Goal: Information Seeking & Learning: Learn about a topic

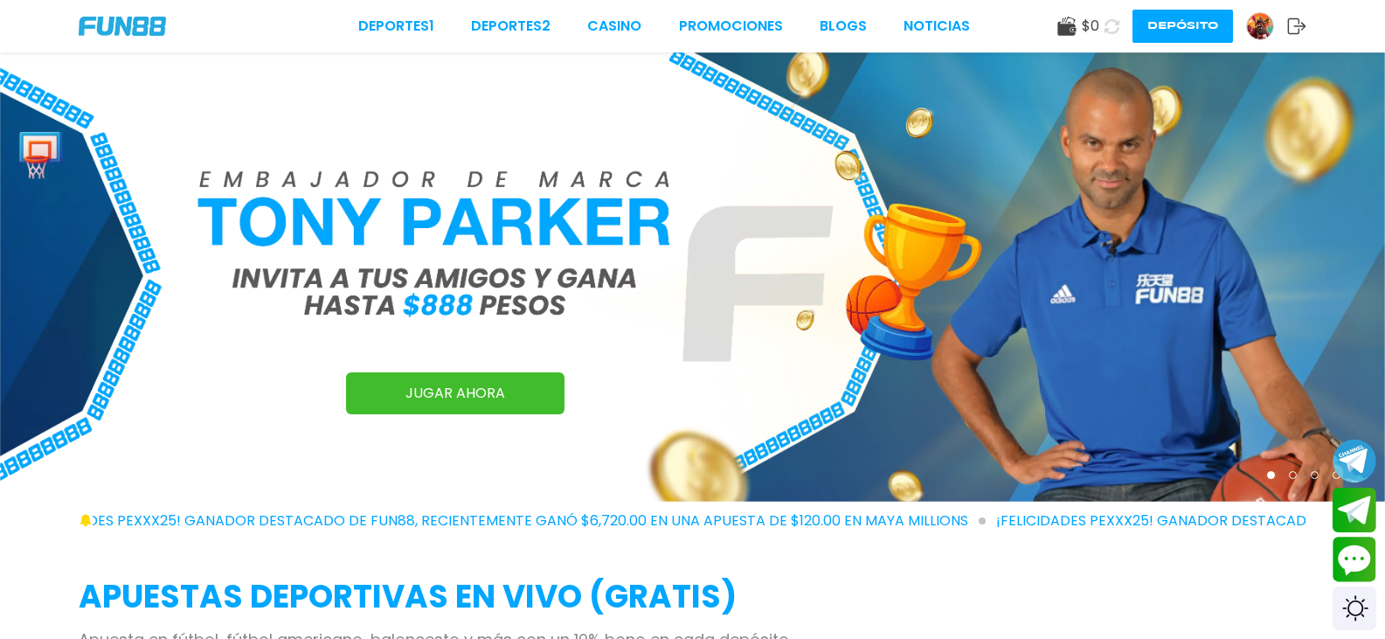
click at [1247, 23] on img at bounding box center [1260, 26] width 26 height 26
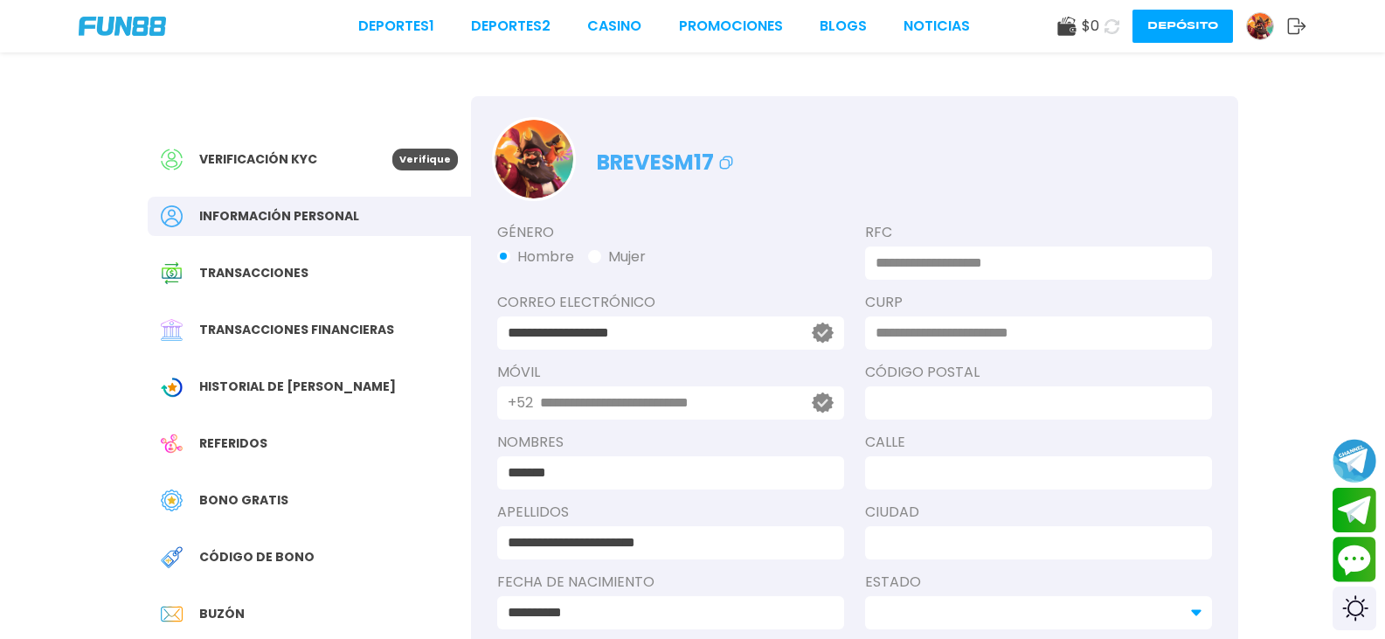
click at [436, 163] on p "Verifique" at bounding box center [425, 160] width 66 height 22
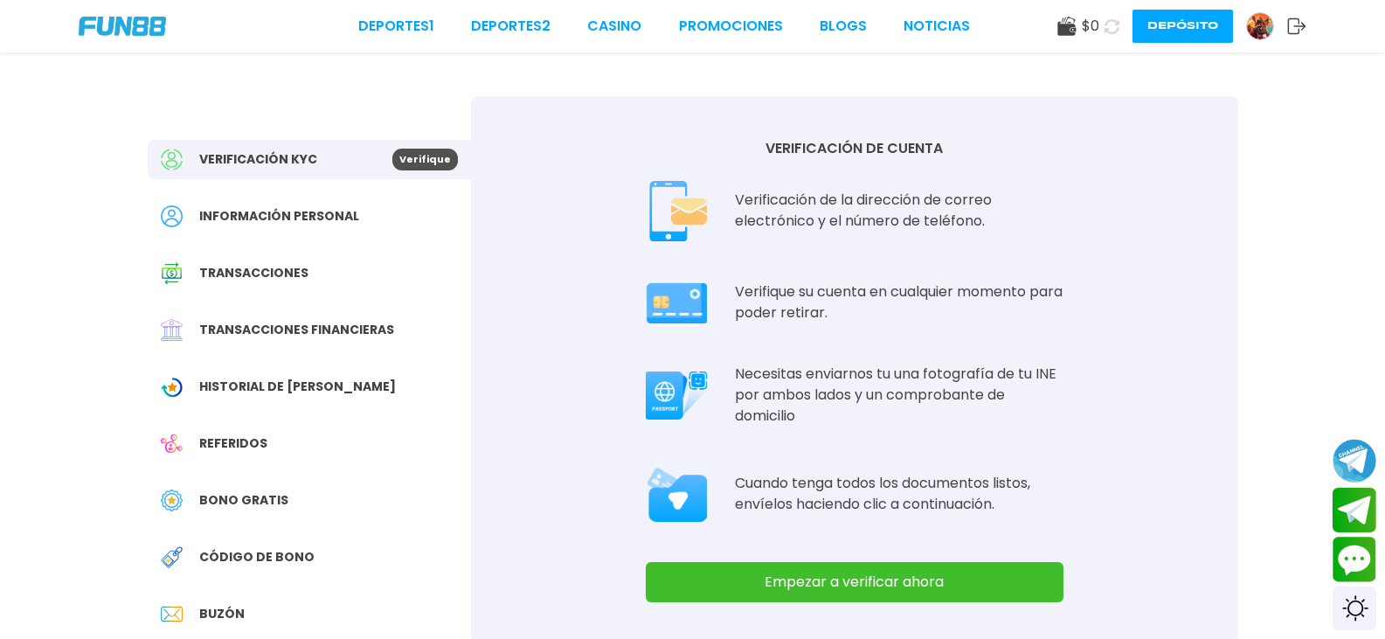
click at [1247, 25] on img at bounding box center [1260, 26] width 26 height 26
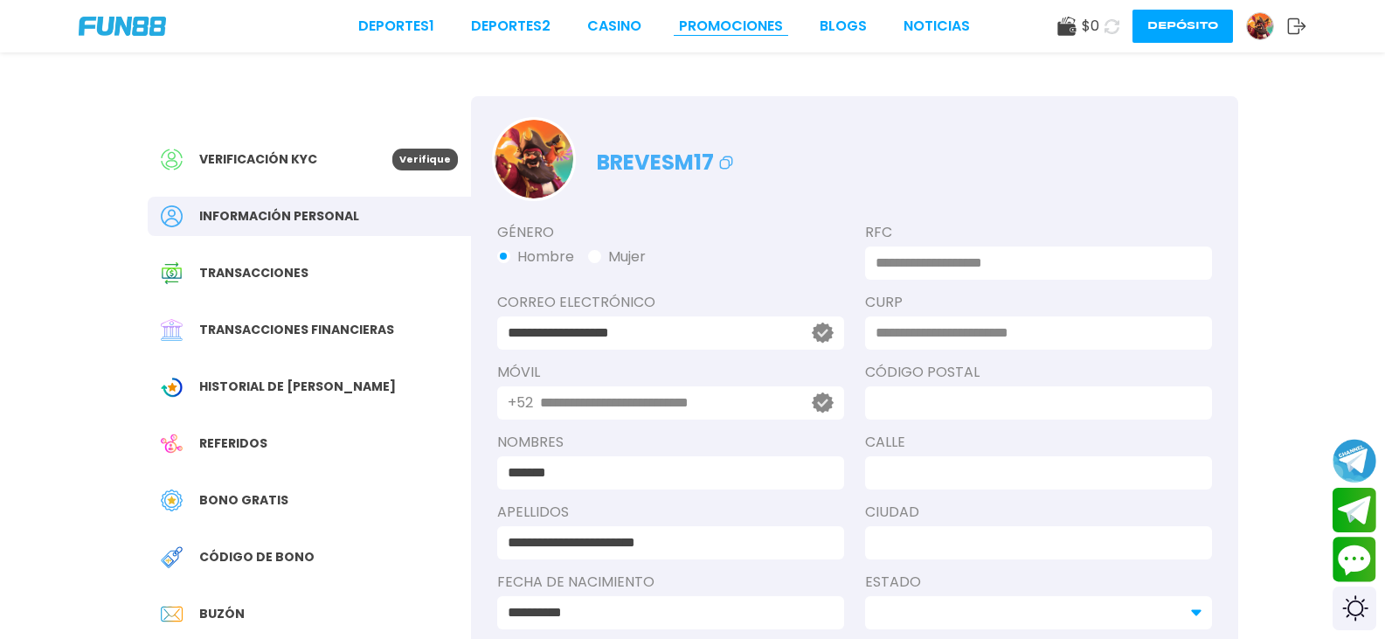
click at [679, 34] on link "Promociones" at bounding box center [731, 26] width 104 height 21
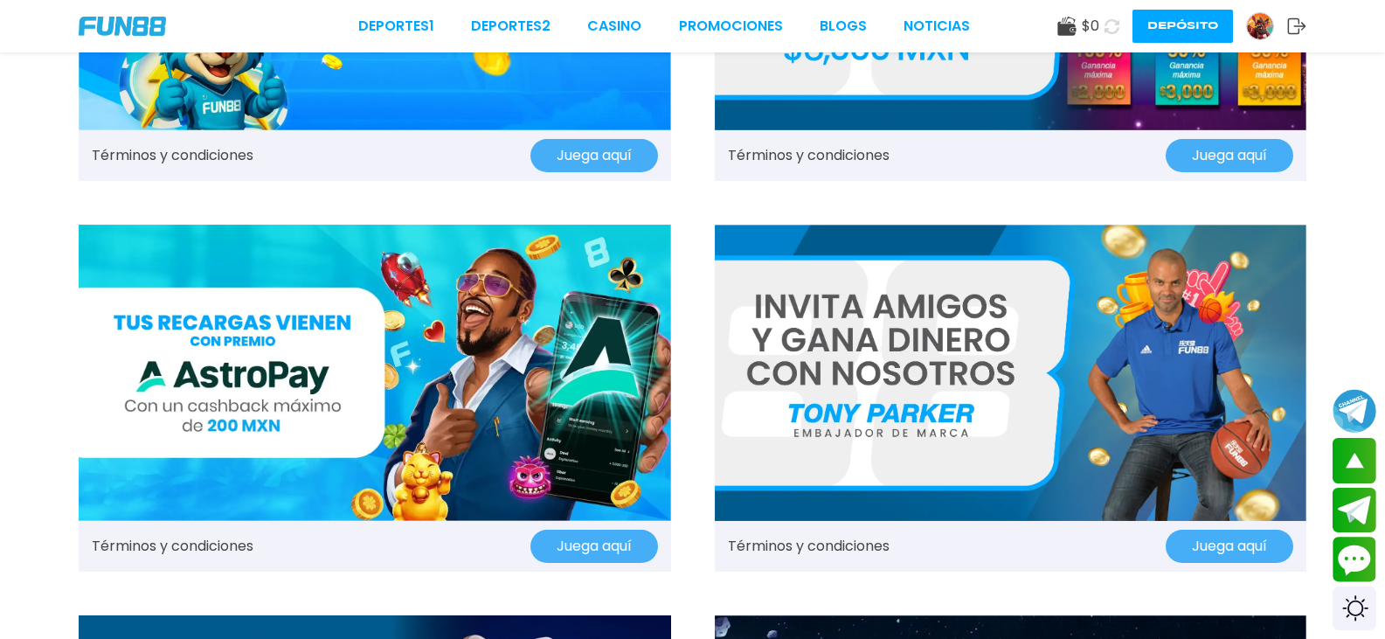
scroll to position [349, 0]
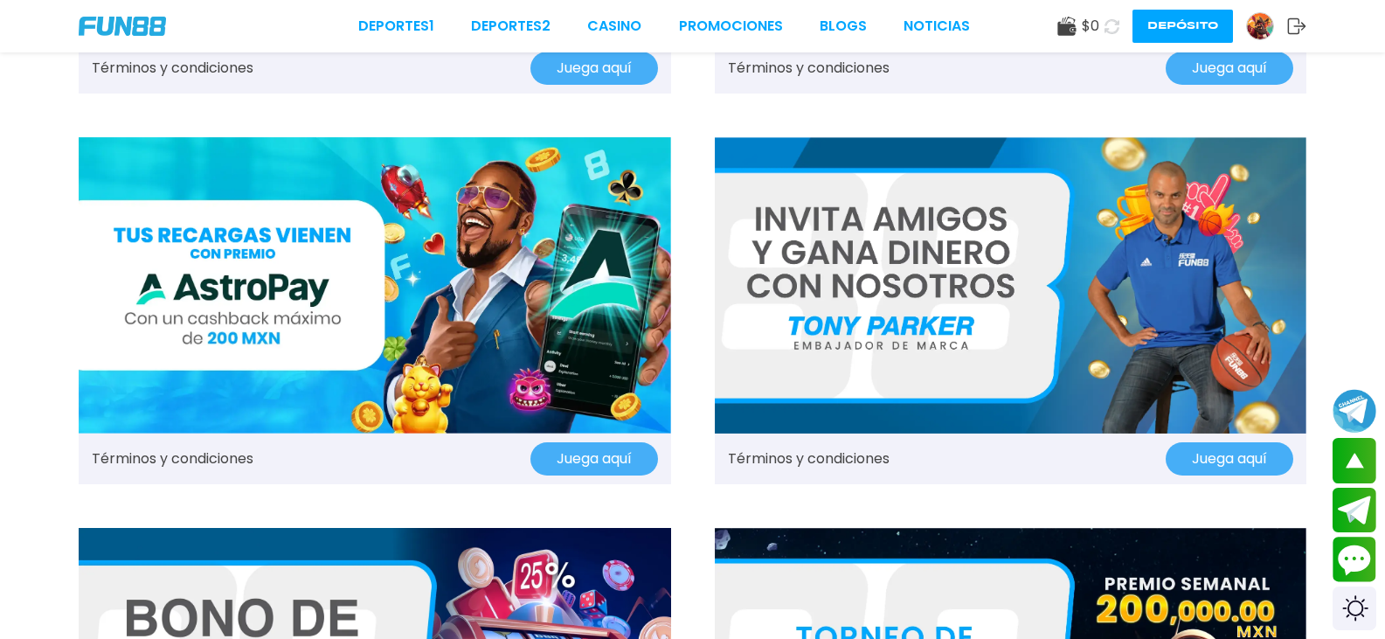
click at [893, 268] on img at bounding box center [1011, 285] width 592 height 296
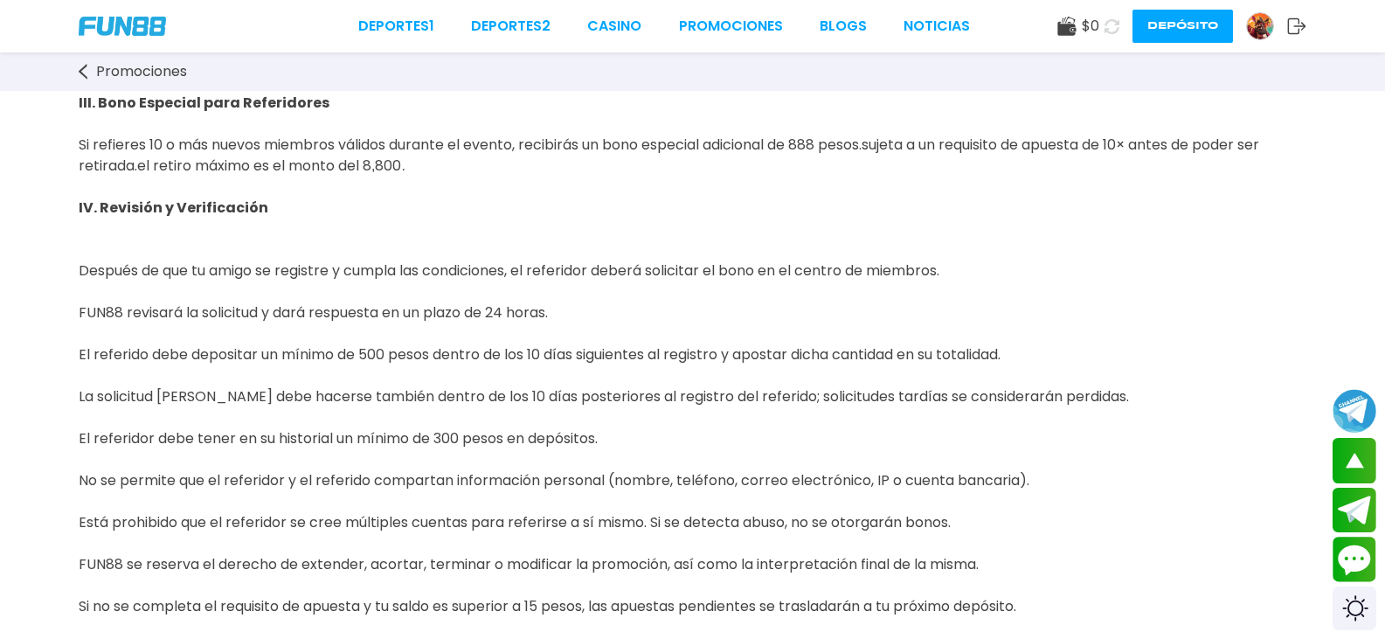
scroll to position [1048, 0]
click at [679, 29] on link "Promociones" at bounding box center [731, 26] width 104 height 21
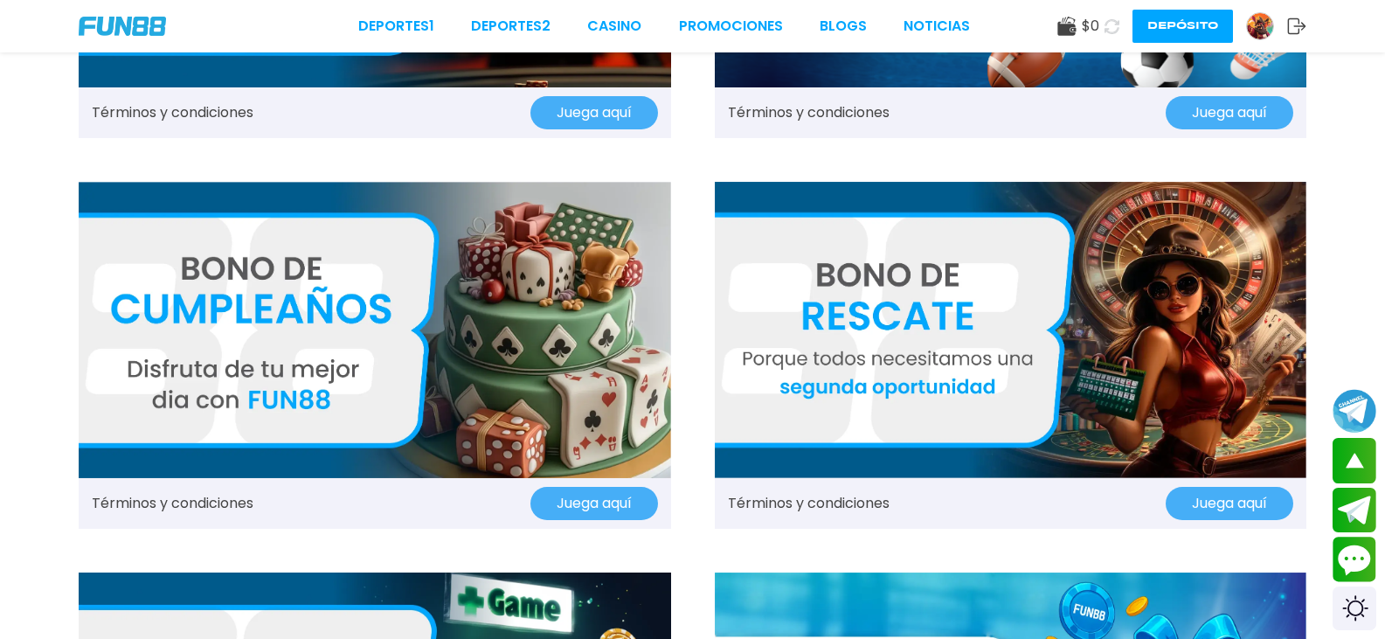
scroll to position [2097, 0]
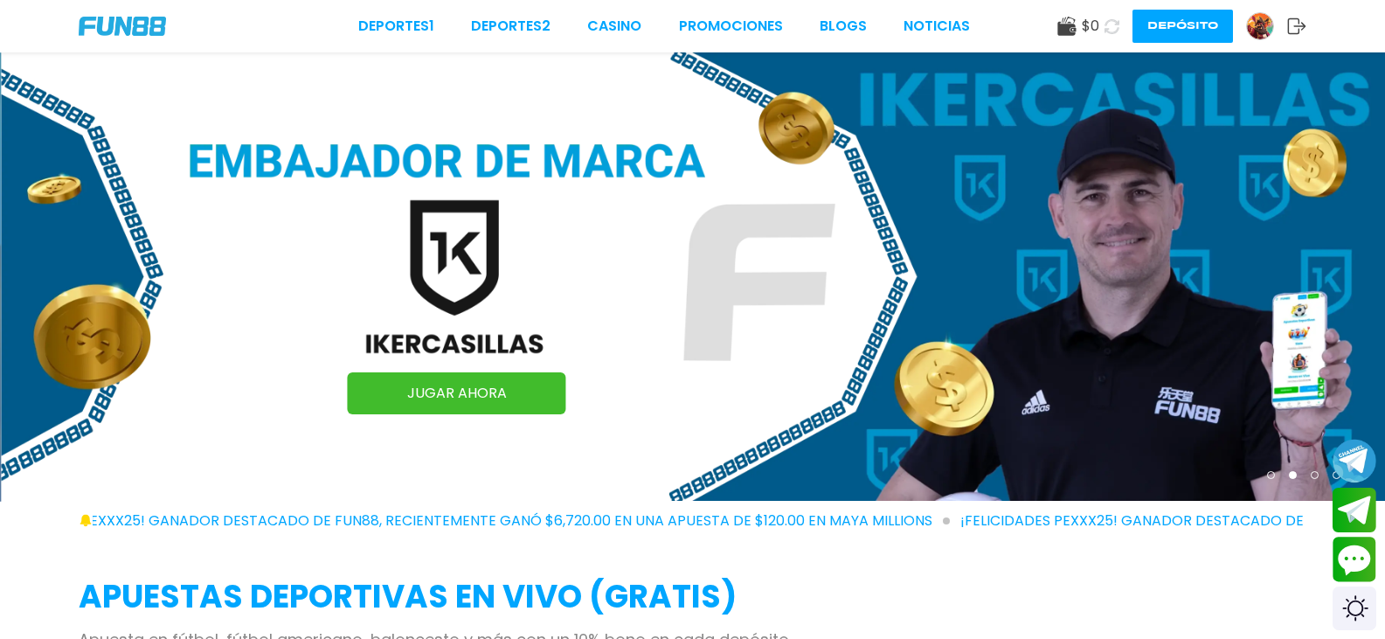
click at [1246, 31] on link at bounding box center [1266, 26] width 41 height 28
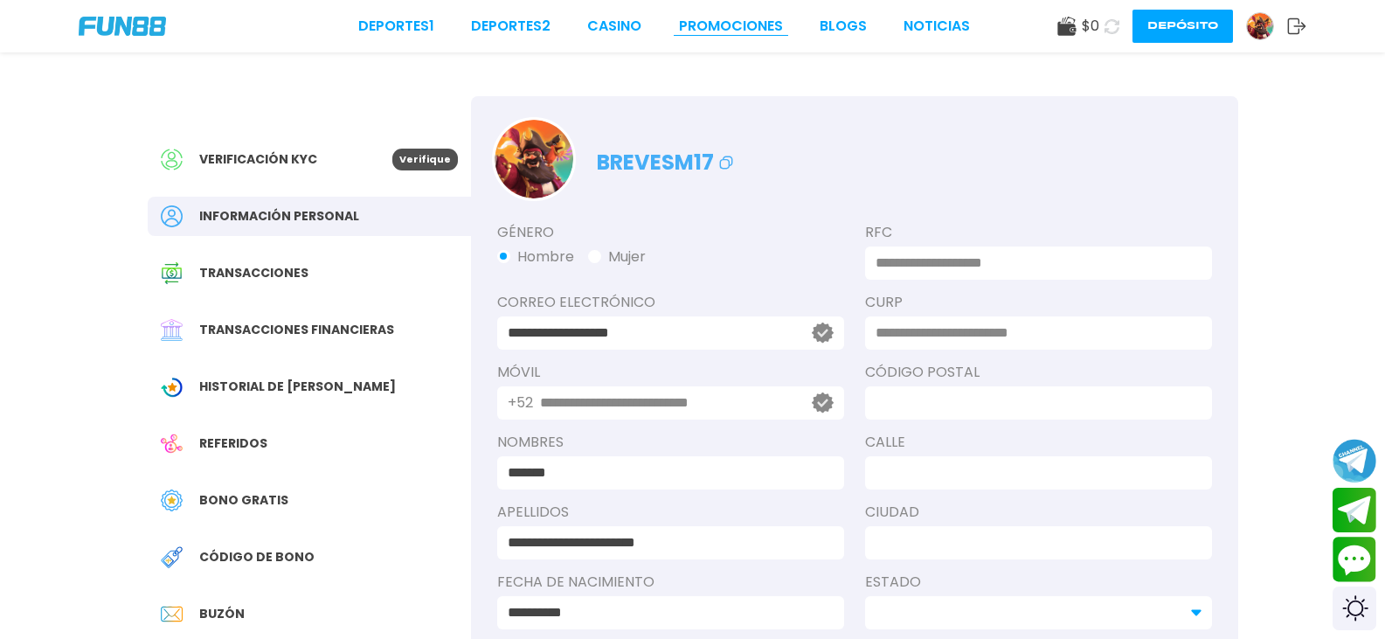
click at [679, 36] on link "Promociones" at bounding box center [731, 26] width 104 height 21
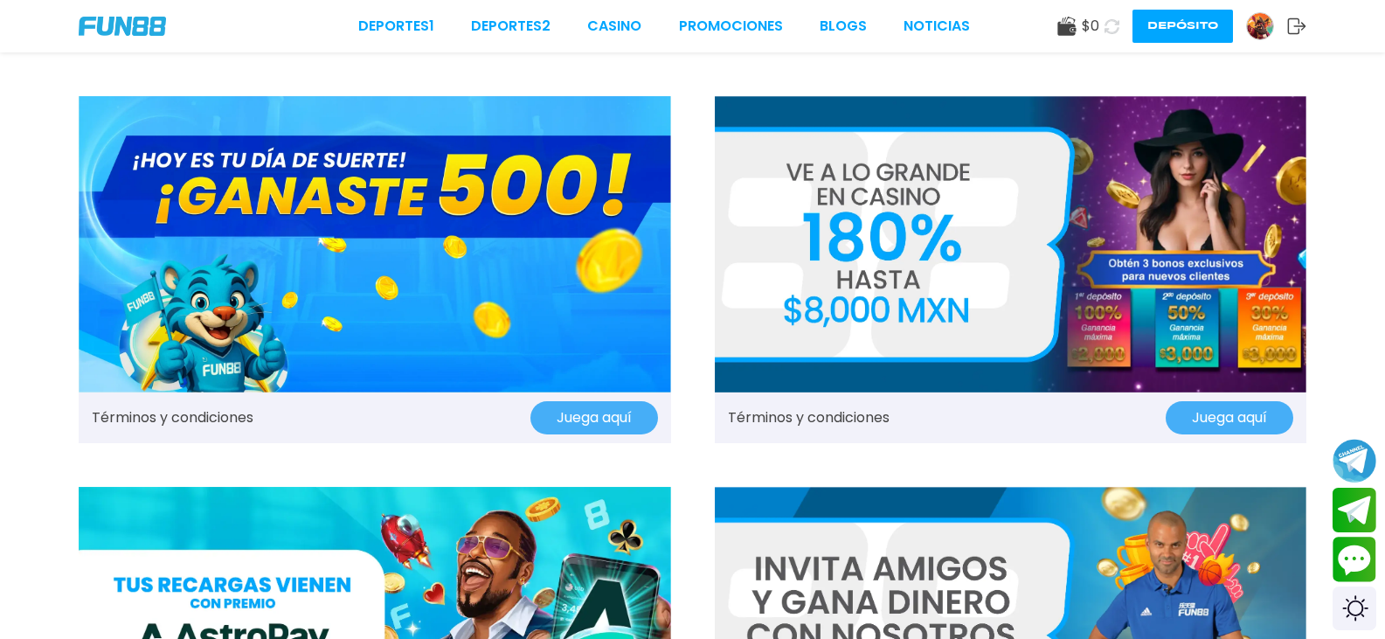
click at [497, 299] on img at bounding box center [375, 244] width 592 height 296
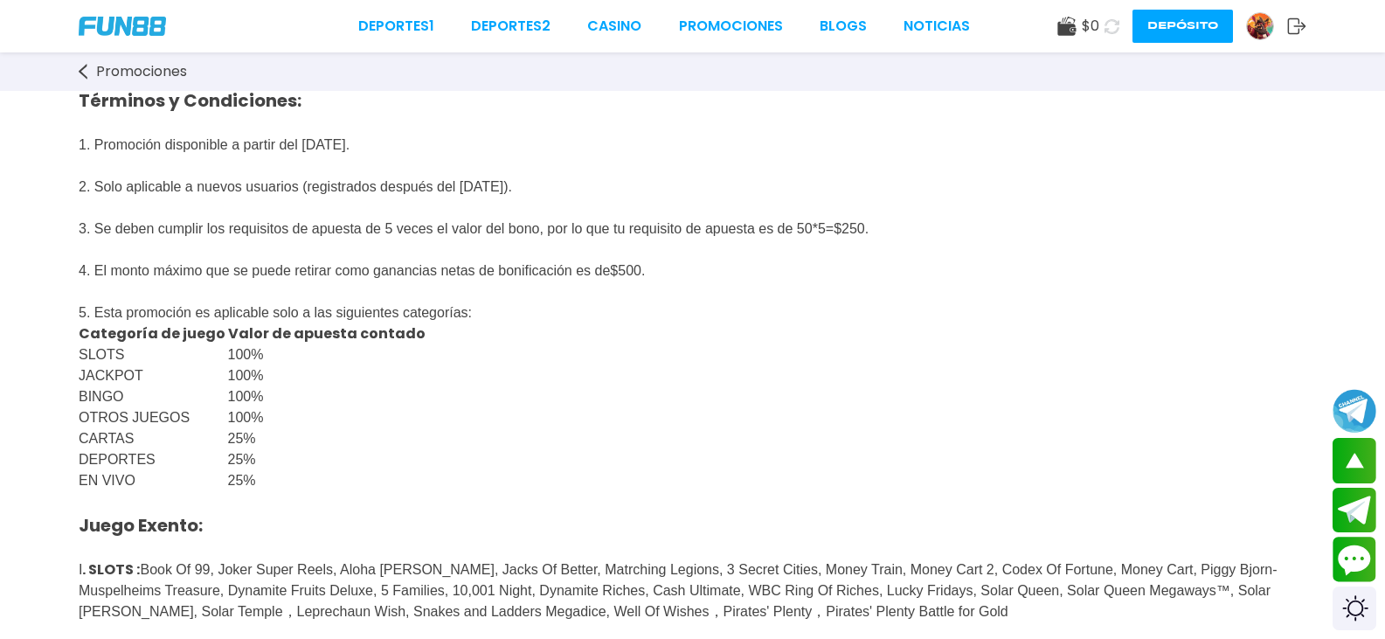
scroll to position [262, 0]
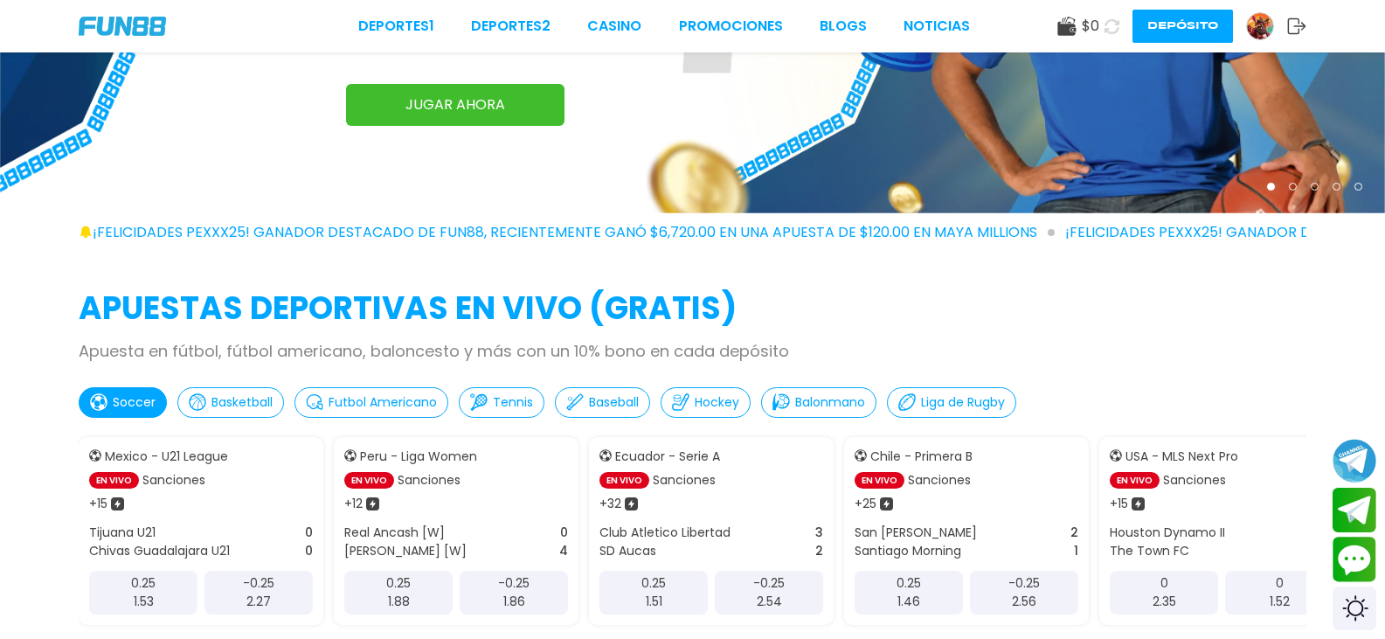
scroll to position [437, 0]
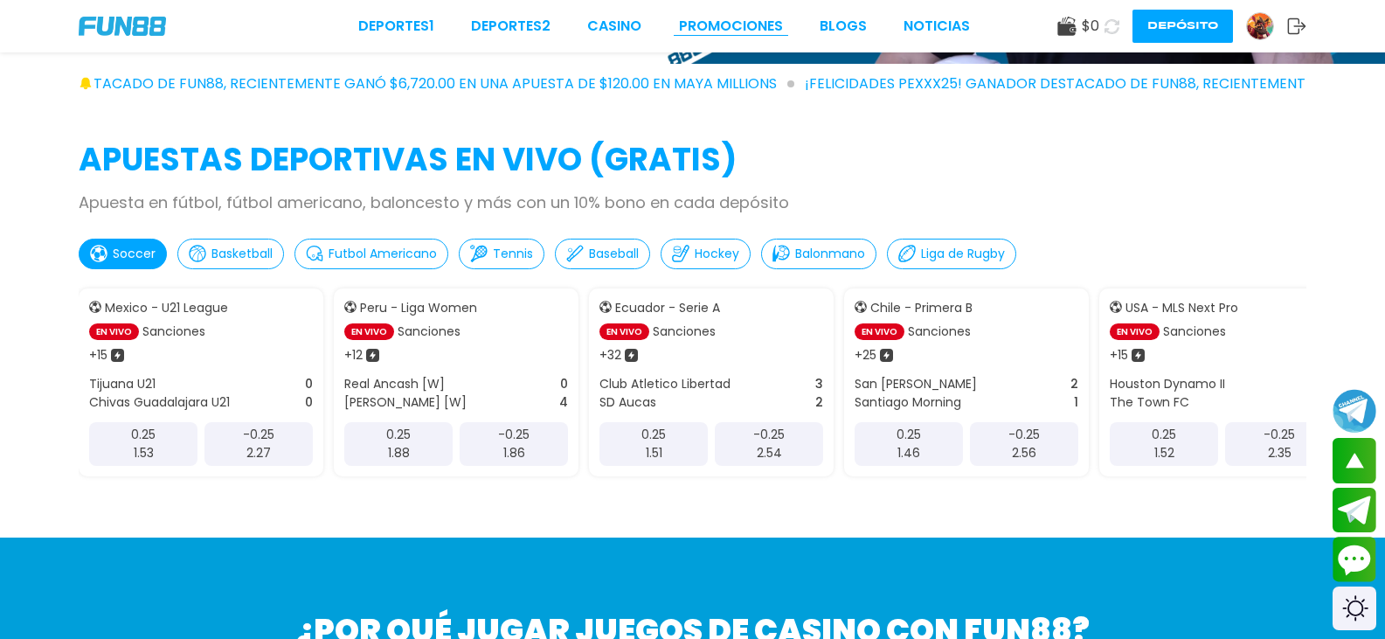
click at [679, 24] on link "Promociones" at bounding box center [731, 26] width 104 height 21
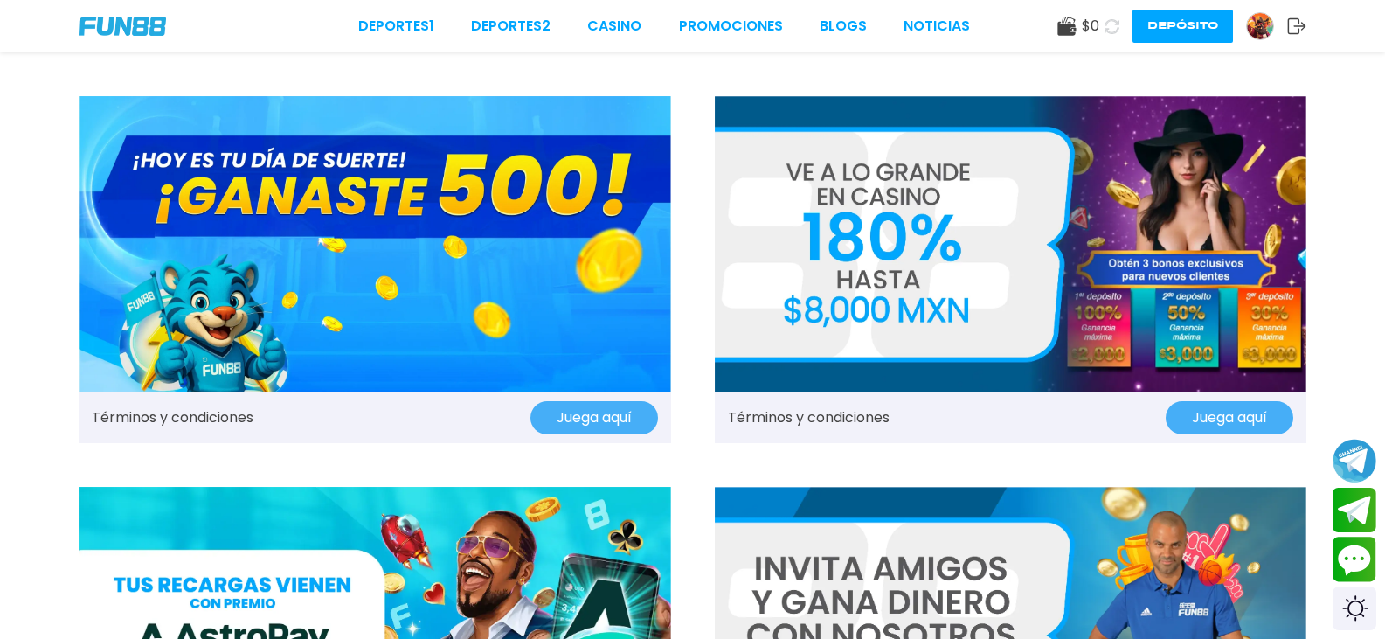
click at [947, 307] on img at bounding box center [1011, 244] width 592 height 296
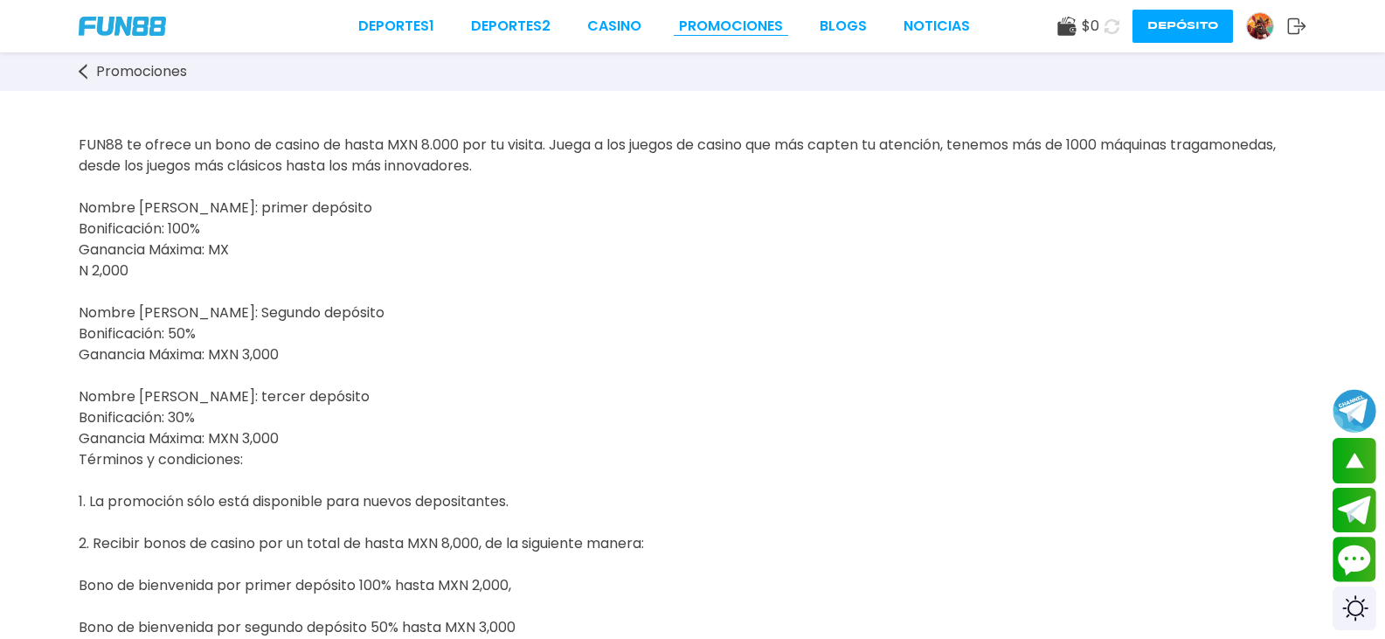
click at [679, 35] on link "Promociones" at bounding box center [731, 26] width 104 height 21
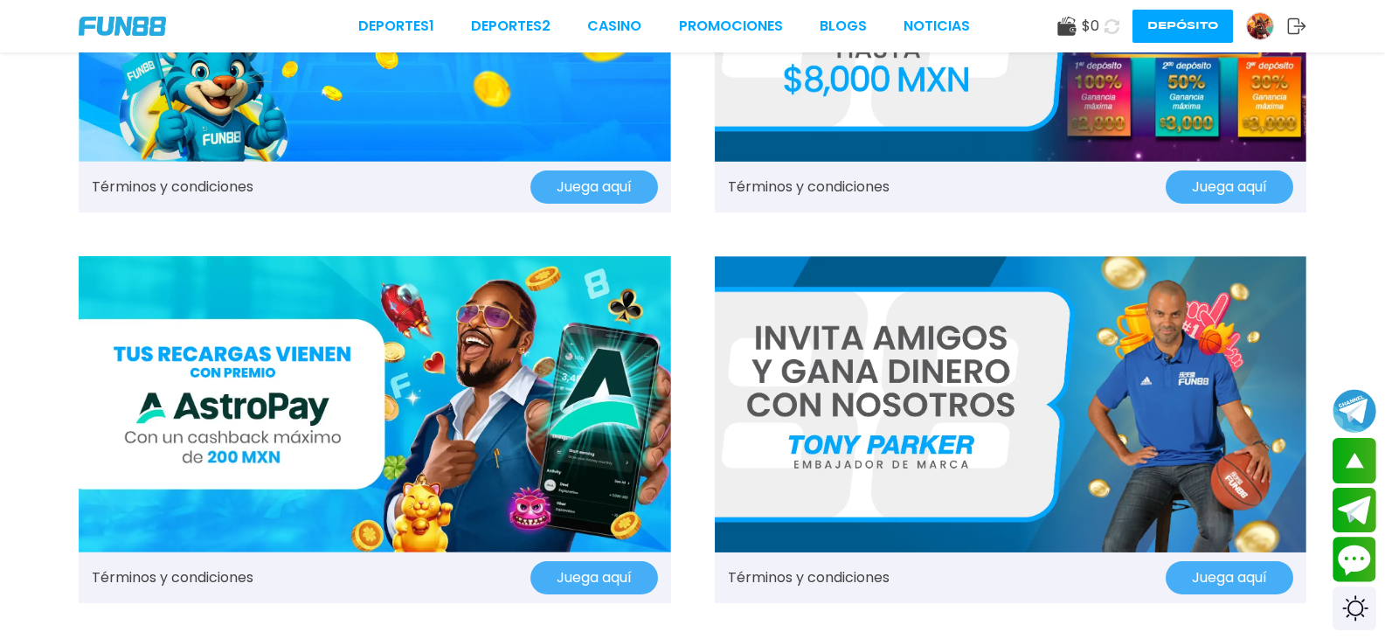
scroll to position [262, 0]
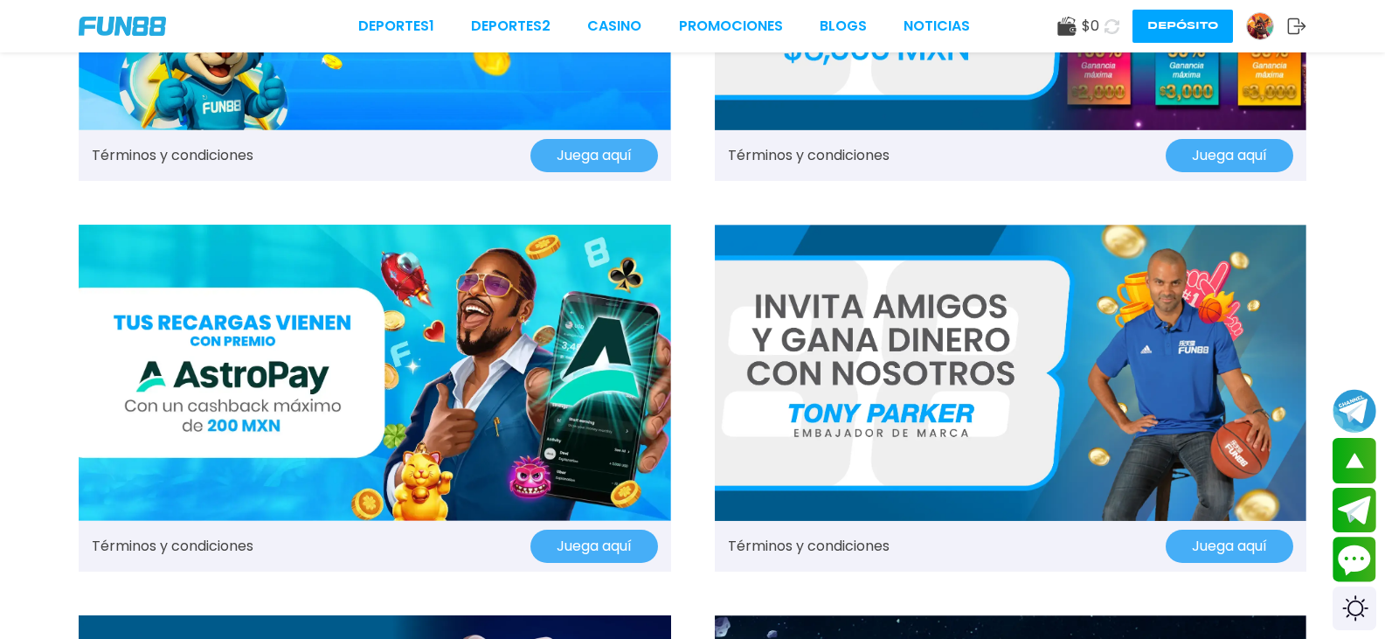
click at [904, 354] on img at bounding box center [1011, 373] width 592 height 296
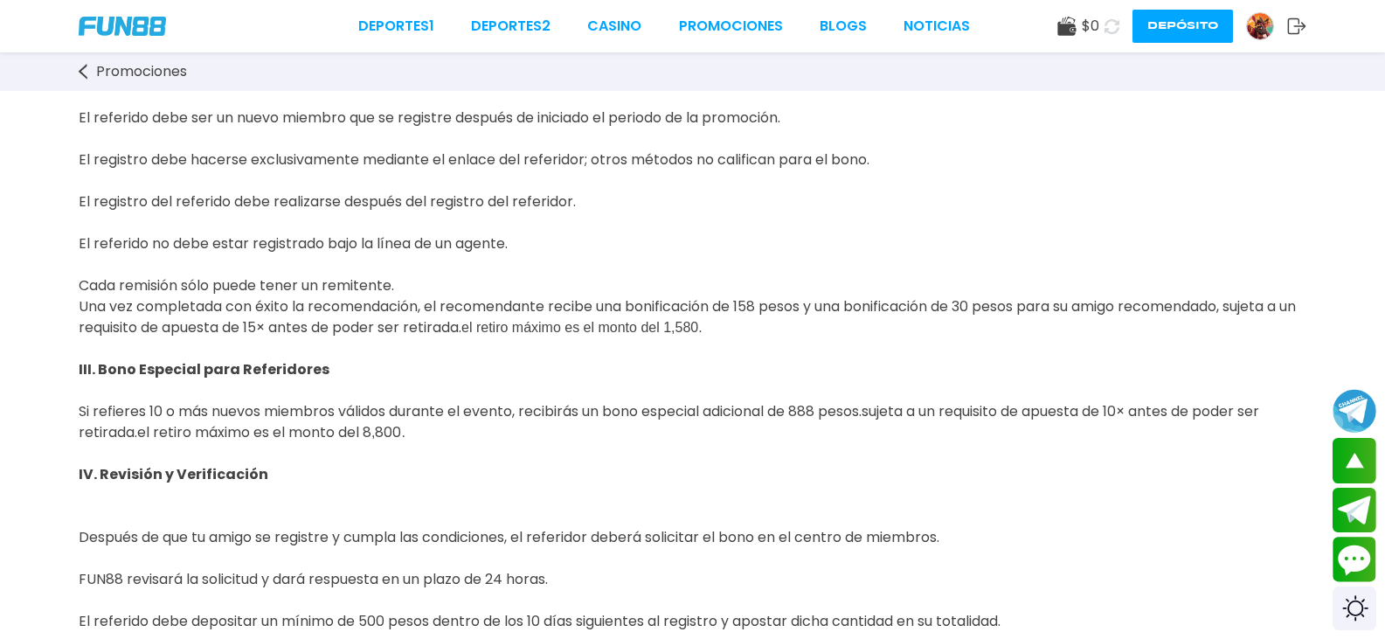
scroll to position [786, 0]
drag, startPoint x: 221, startPoint y: 367, endPoint x: 456, endPoint y: 371, distance: 235.0
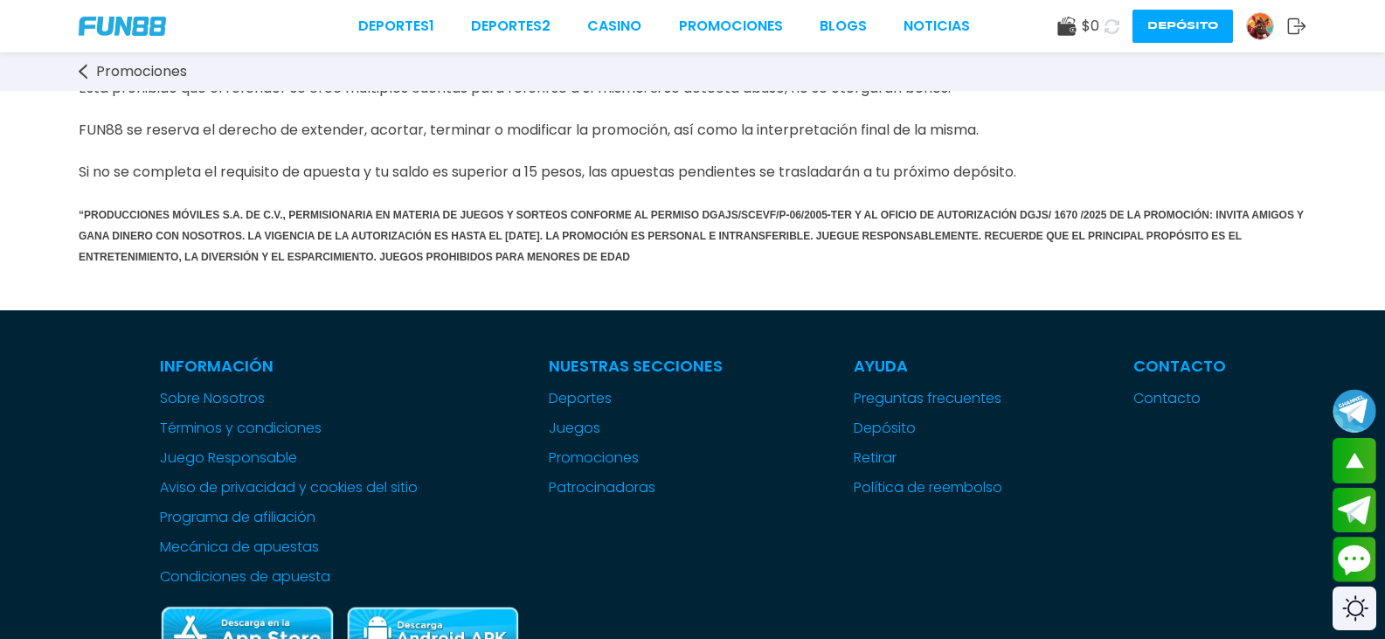
scroll to position [1136, 0]
